Goal: Navigation & Orientation: Find specific page/section

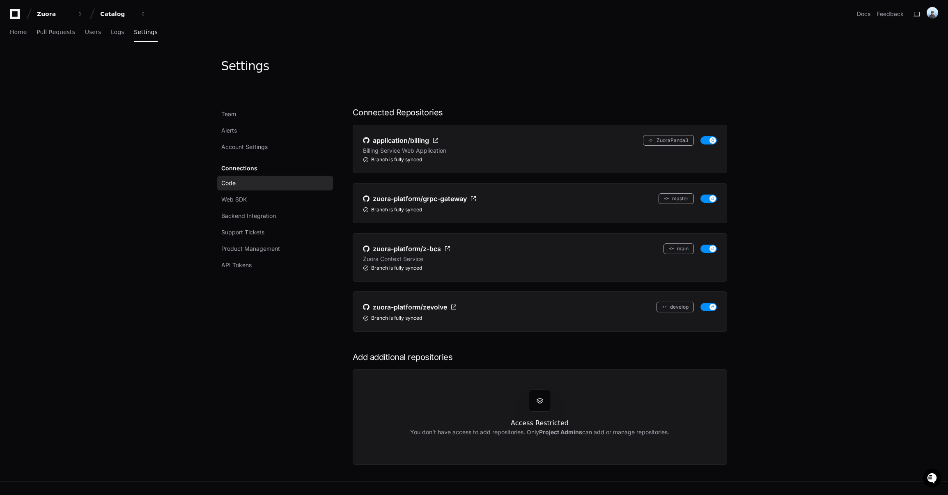
click at [530, 151] on div "Billing Service Web Application" at bounding box center [540, 151] width 354 height 8
click at [244, 210] on link "Backend Integration" at bounding box center [275, 216] width 116 height 15
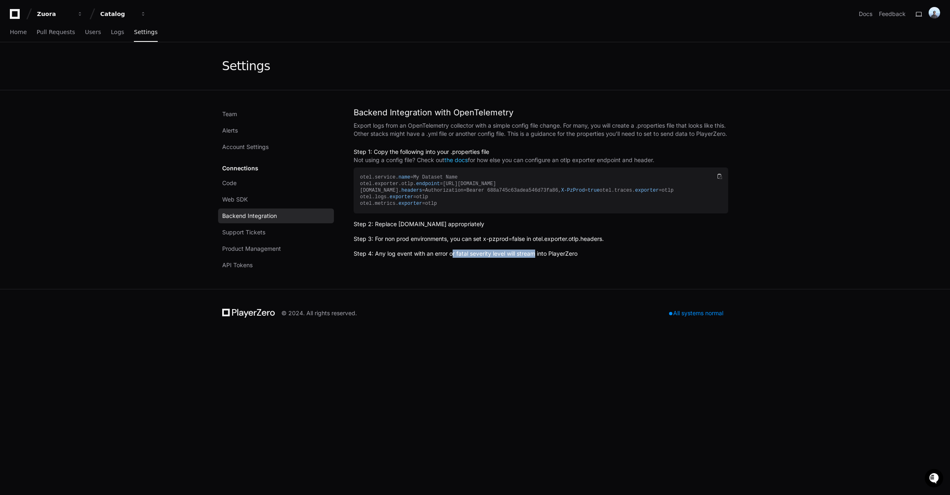
drag, startPoint x: 449, startPoint y: 268, endPoint x: 532, endPoint y: 265, distance: 83.0
click at [532, 258] on h2 "Step 4: Any log event with an error or fatal severity level will stream into Pl…" at bounding box center [541, 254] width 374 height 8
click at [259, 235] on span "Support Tickets" at bounding box center [243, 232] width 43 height 8
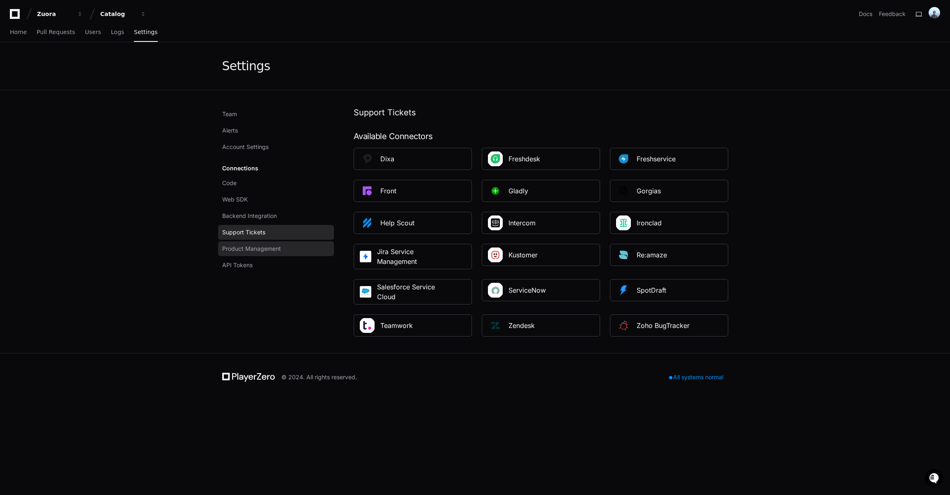
click at [264, 248] on span "Product Management" at bounding box center [251, 249] width 59 height 8
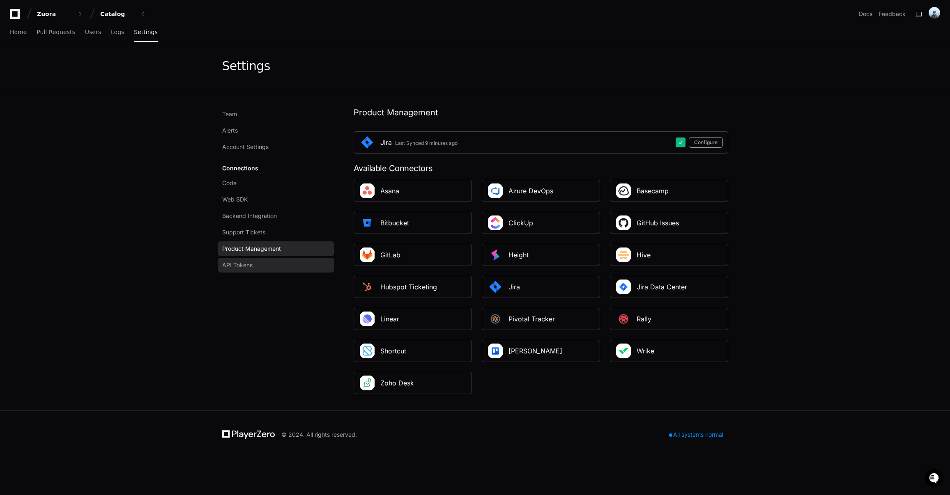
click at [253, 262] on link "API Tokens" at bounding box center [276, 265] width 116 height 15
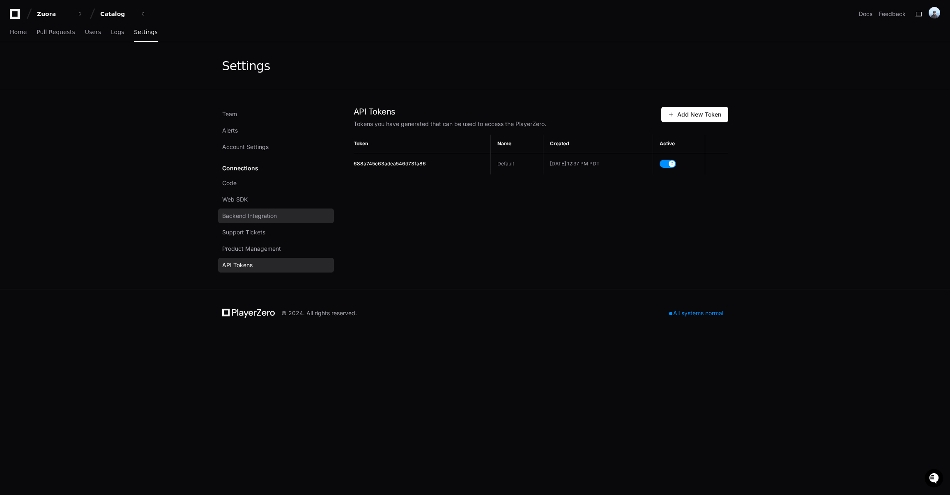
click at [272, 219] on span "Backend Integration" at bounding box center [249, 216] width 55 height 8
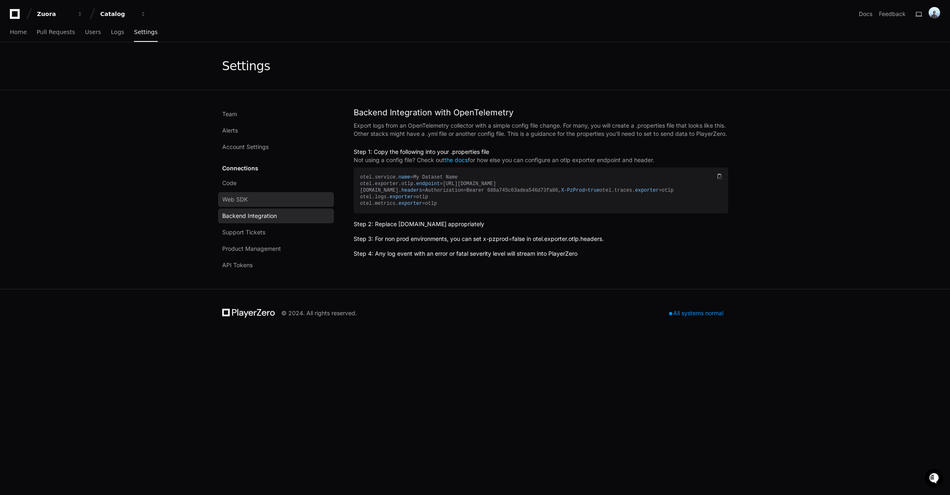
click at [259, 202] on link "Web SDK" at bounding box center [276, 199] width 116 height 15
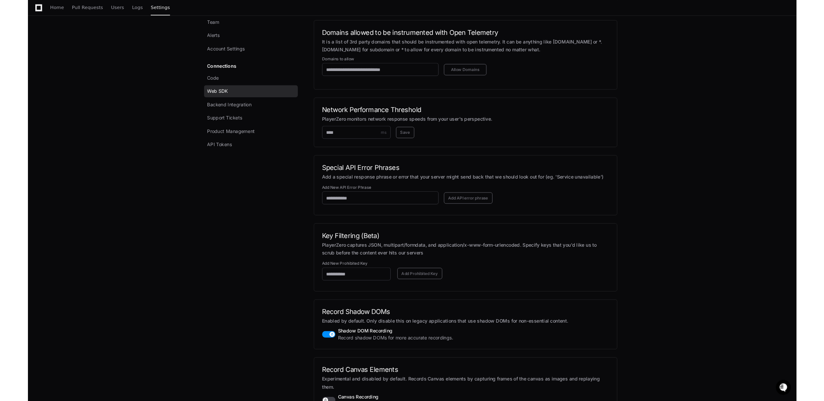
scroll to position [788, 0]
